Goal: Task Accomplishment & Management: Use online tool/utility

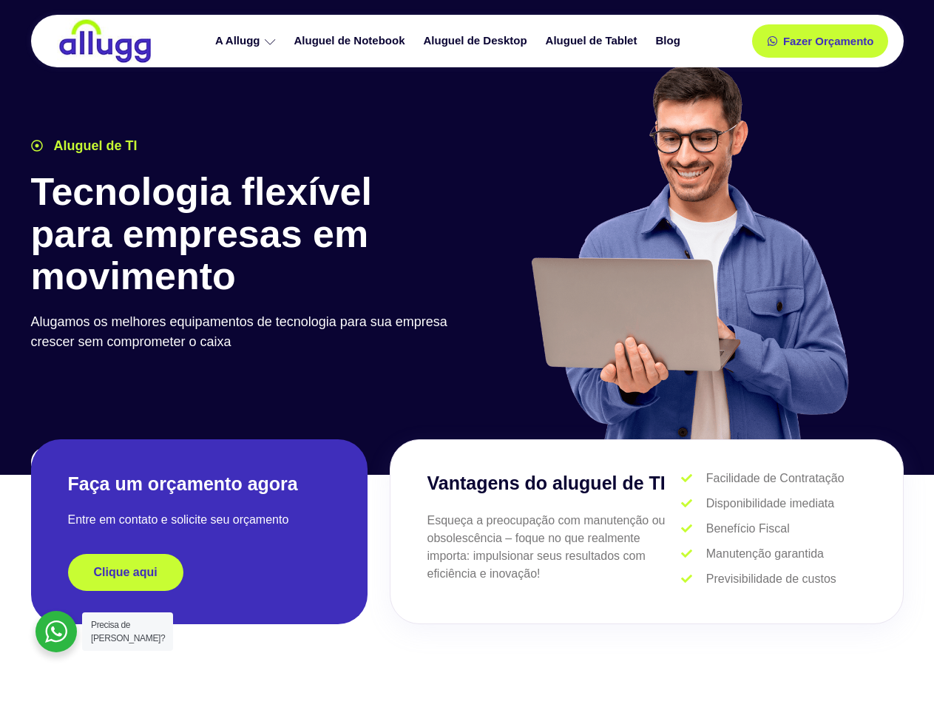
click at [468, 355] on div at bounding box center [690, 258] width 444 height 407
click at [820, 41] on span "Fazer Orçamento" at bounding box center [827, 41] width 81 height 10
click at [772, 41] on icon at bounding box center [777, 41] width 10 height 10
click at [829, 41] on span "Fazer Orçamento" at bounding box center [827, 41] width 81 height 10
click at [199, 573] on div "Clique aqui" at bounding box center [199, 572] width 263 height 37
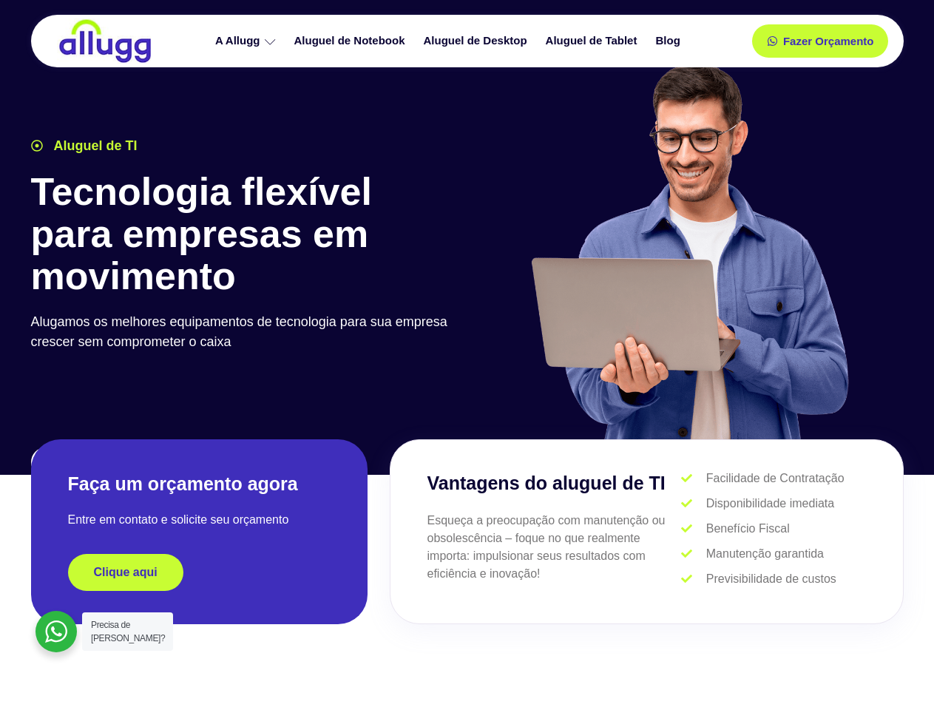
click at [199, 573] on div "Clique aqui" at bounding box center [199, 572] width 263 height 37
click at [126, 573] on span "Clique aqui" at bounding box center [126, 573] width 64 height 12
click at [56, 632] on div at bounding box center [56, 631] width 41 height 41
click at [127, 632] on span "Precisa de [PERSON_NAME]?" at bounding box center [128, 632] width 74 height 24
